Goal: Transaction & Acquisition: Purchase product/service

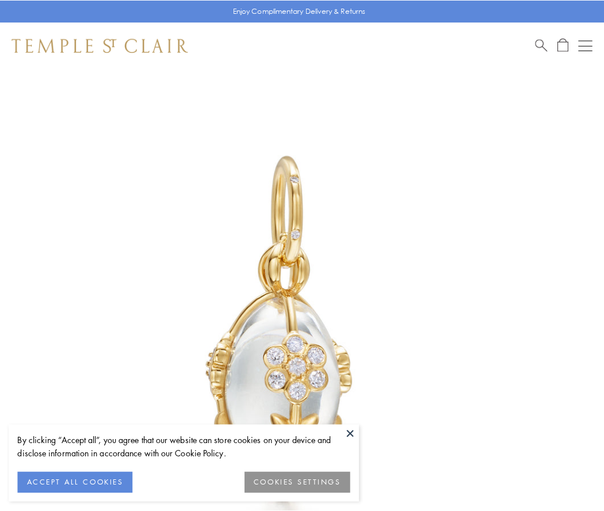
scroll to position [41, 0]
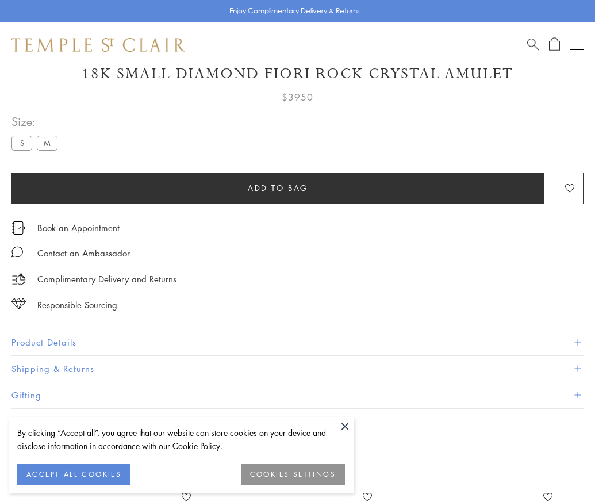
click at [278, 187] on span "Add to bag" at bounding box center [278, 188] width 60 height 13
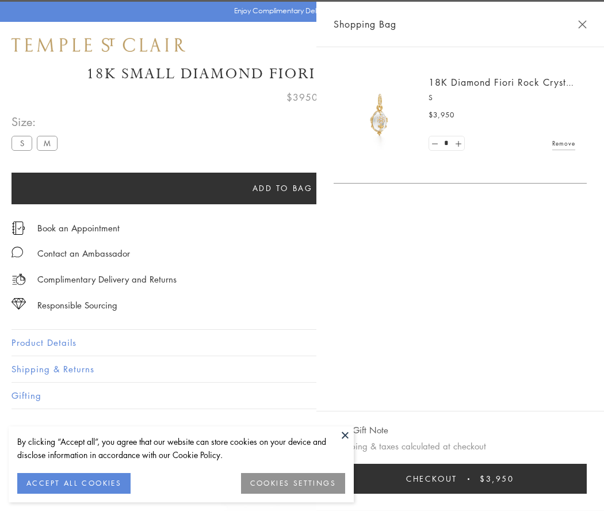
click at [457, 478] on span "Checkout" at bounding box center [431, 478] width 51 height 13
